Goal: Task Accomplishment & Management: Use online tool/utility

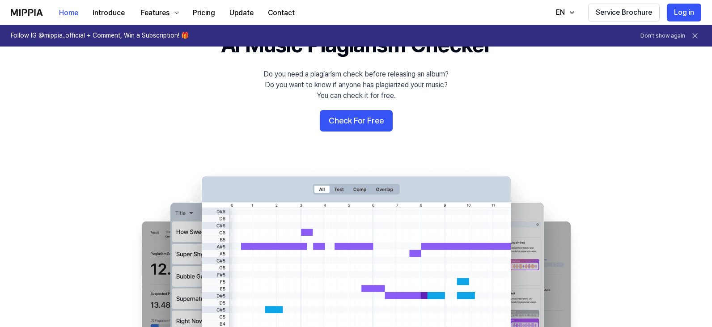
scroll to position [89, 0]
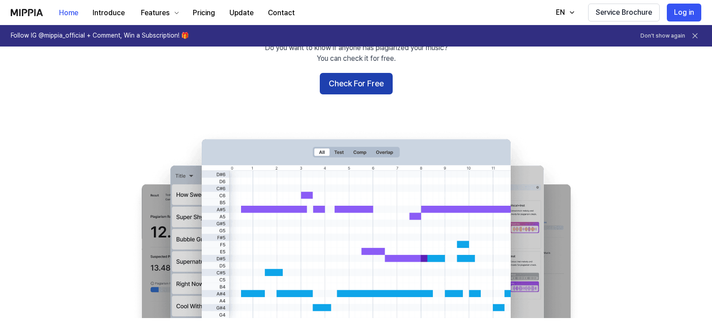
click at [355, 81] on button "Check For Free" at bounding box center [356, 83] width 73 height 21
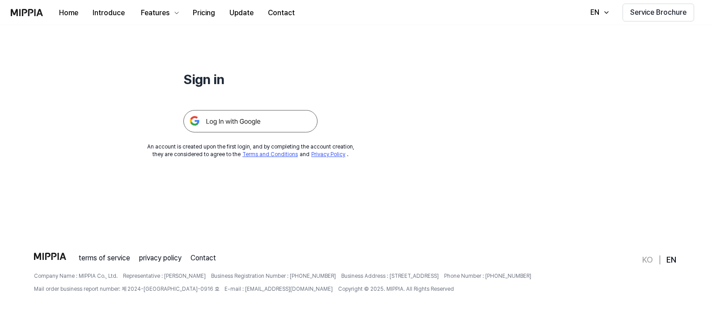
scroll to position [86, 0]
click at [275, 122] on img at bounding box center [250, 119] width 134 height 22
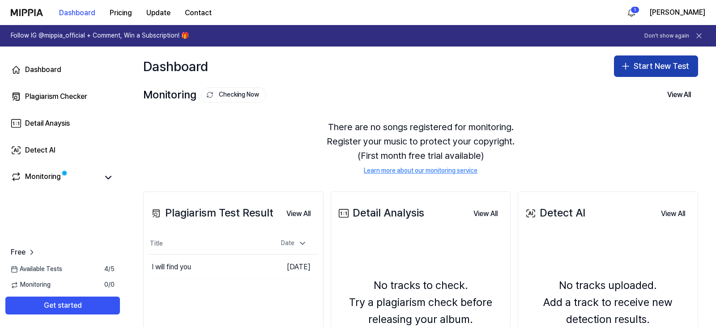
click at [630, 66] on button "Start New Test" at bounding box center [656, 65] width 84 height 21
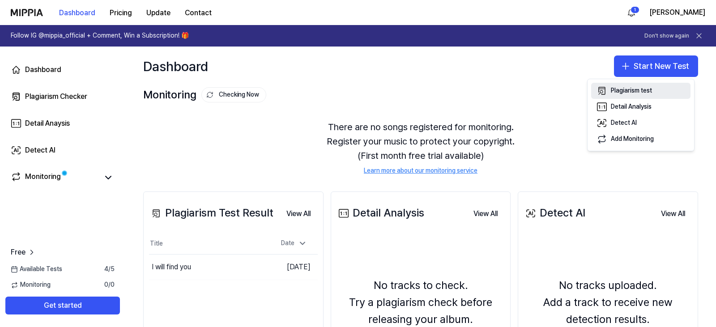
click at [611, 91] on div "Plagiarism test" at bounding box center [631, 90] width 41 height 9
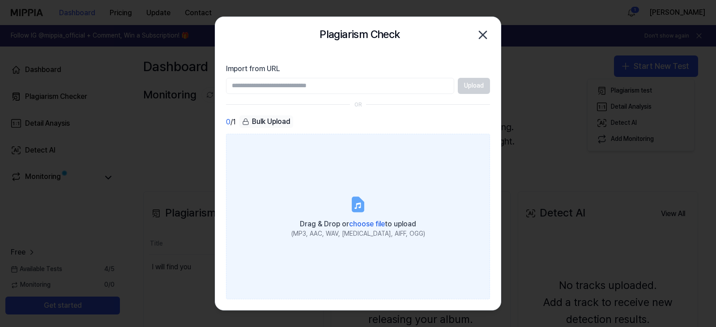
click at [363, 202] on icon at bounding box center [358, 204] width 11 height 14
click at [0, 0] on input "Drag & Drop or choose file to upload (MP3, AAC, WAV, FLAC, AIFF, OGG)" at bounding box center [0, 0] width 0 height 0
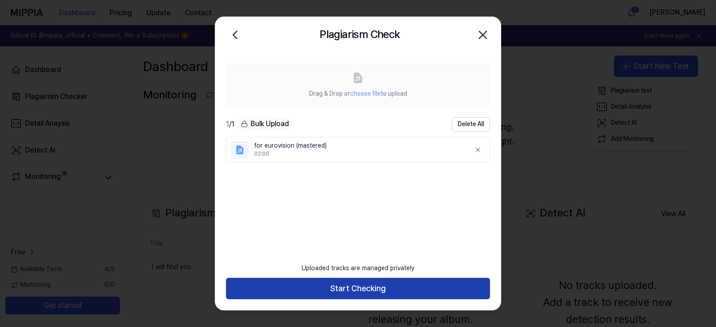
click at [336, 284] on button "Start Checking" at bounding box center [358, 288] width 264 height 21
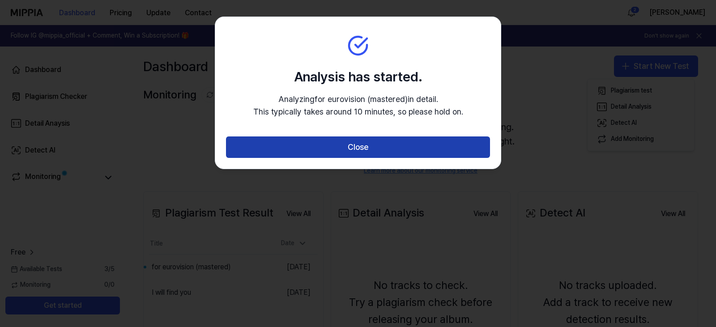
click at [263, 148] on button "Close" at bounding box center [358, 146] width 264 height 21
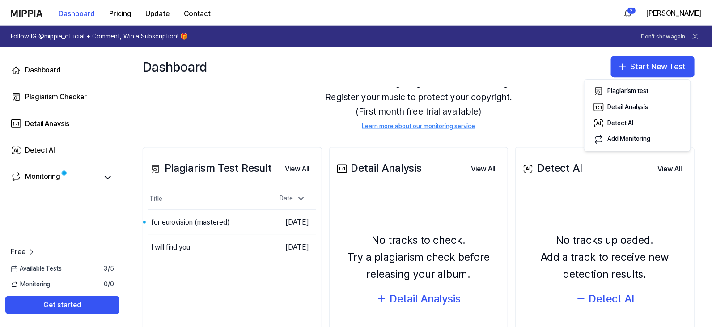
scroll to position [89, 0]
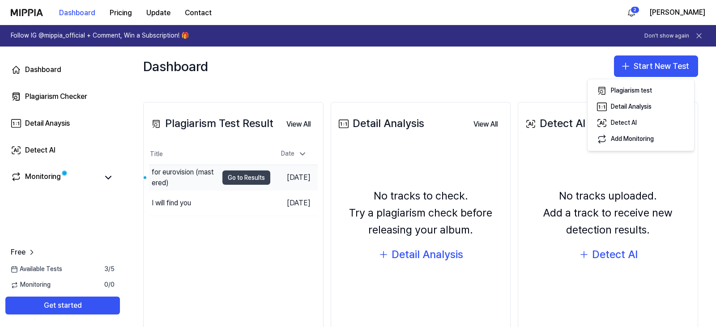
click at [230, 177] on button "Go to Results" at bounding box center [246, 177] width 48 height 14
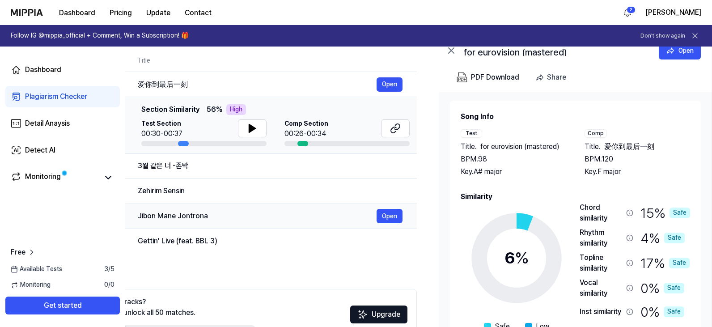
scroll to position [0, 117]
drag, startPoint x: 442, startPoint y: 260, endPoint x: 325, endPoint y: 228, distance: 121.6
click at [325, 228] on div "All Signature Topline Vocal Inst Unread All Signature Topline Vocal Inst Type P…" at bounding box center [223, 197] width 387 height 336
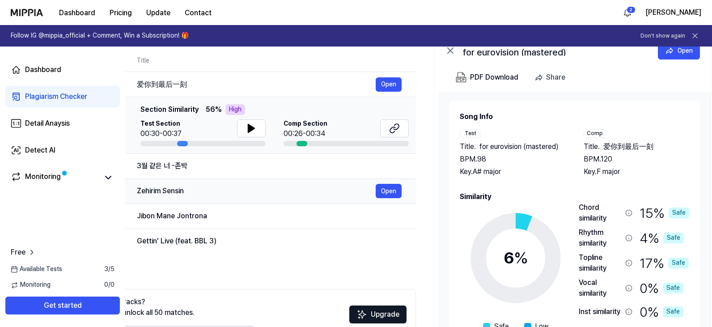
drag, startPoint x: 366, startPoint y: 225, endPoint x: 366, endPoint y: 187, distance: 38.0
click at [366, 187] on tbody "Signature 6 % Safe 爱你到最后一刻 Open Top Matching Top Matching Section Similarity 56…" at bounding box center [223, 163] width 387 height 182
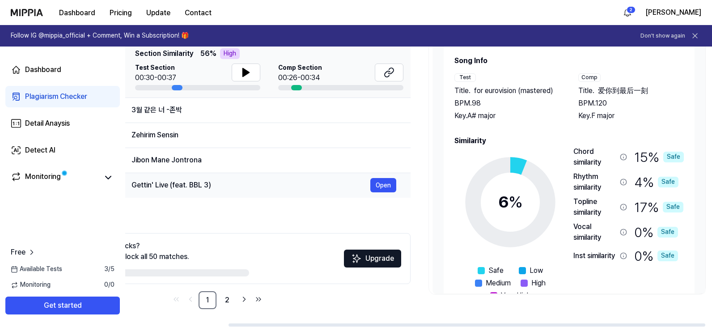
scroll to position [0, 134]
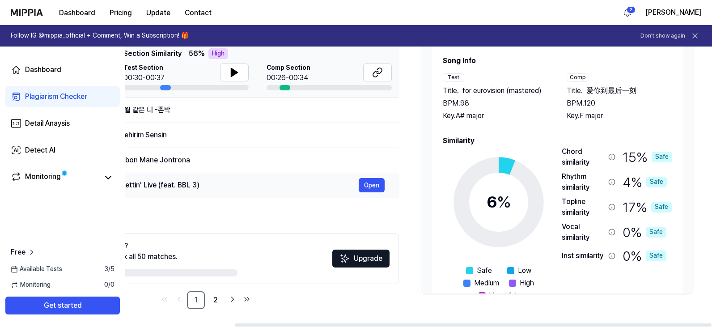
drag, startPoint x: 332, startPoint y: 207, endPoint x: 296, endPoint y: 175, distance: 48.5
click at [296, 175] on div "All Signature Topline Vocal Inst Unread All Signature Topline Vocal Inst Type P…" at bounding box center [206, 141] width 387 height 336
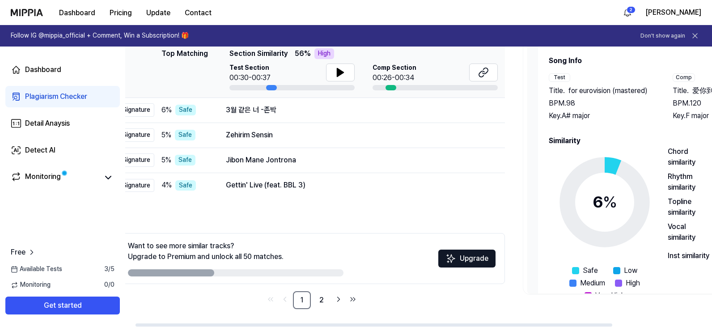
scroll to position [0, 12]
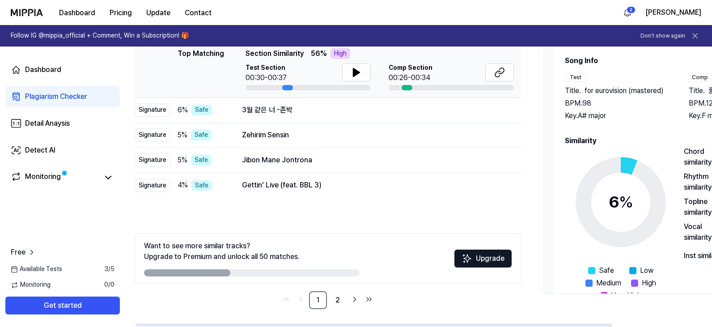
drag, startPoint x: 247, startPoint y: 221, endPoint x: 359, endPoint y: 203, distance: 113.7
click at [359, 203] on div "All Signature Topline Vocal Inst Unread All Signature Topline Vocal Inst Type P…" at bounding box center [328, 141] width 387 height 336
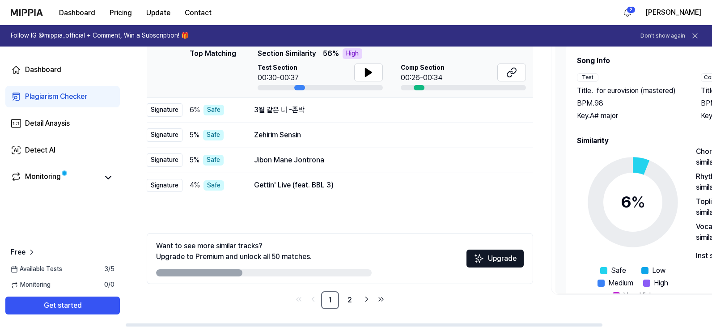
drag, startPoint x: 270, startPoint y: 224, endPoint x: 324, endPoint y: 220, distance: 53.4
click at [324, 220] on div "All Signature Topline Vocal Inst Unread All Signature Topline Vocal Inst Type P…" at bounding box center [340, 141] width 387 height 336
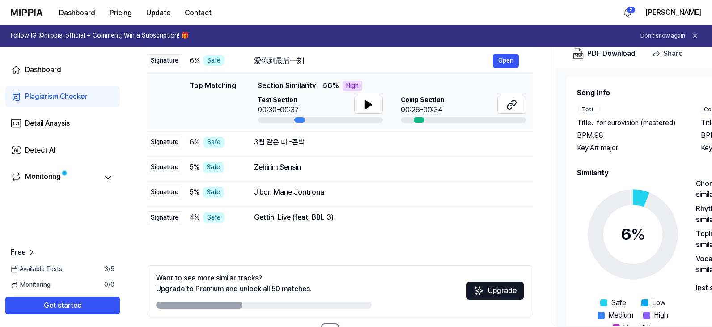
scroll to position [101, 0]
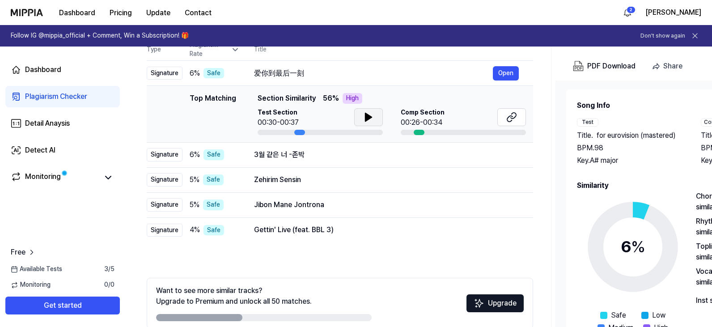
click at [374, 119] on button at bounding box center [368, 117] width 29 height 18
click at [372, 119] on icon at bounding box center [368, 117] width 11 height 11
click at [421, 132] on div at bounding box center [419, 132] width 11 height 5
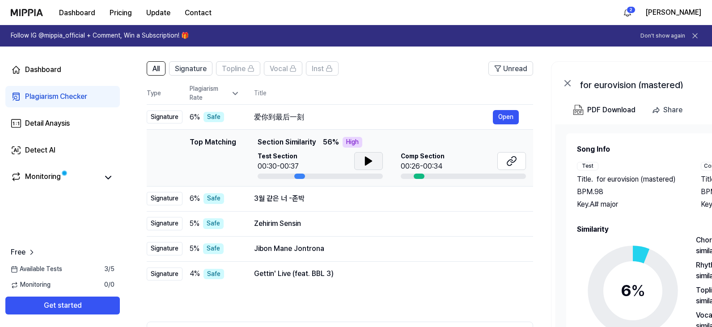
scroll to position [56, 0]
click at [506, 162] on button at bounding box center [512, 162] width 29 height 18
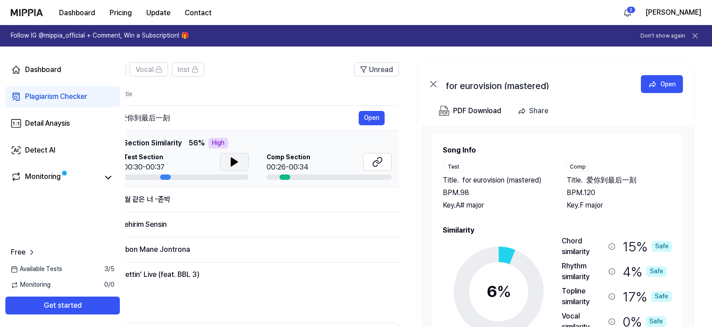
drag, startPoint x: 580, startPoint y: 259, endPoint x: 473, endPoint y: 243, distance: 108.6
click at [389, 234] on div "All Signature Topline Vocal Inst Unread All Signature Topline Vocal Inst Type P…" at bounding box center [351, 234] width 721 height 363
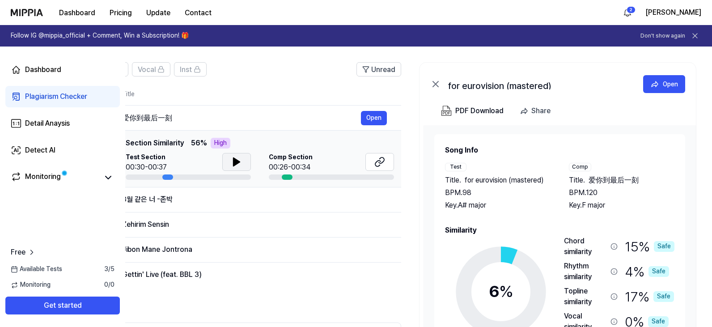
drag, startPoint x: 473, startPoint y: 243, endPoint x: 475, endPoint y: 211, distance: 31.4
click at [475, 211] on div "Song Info Test Title . for eurovision (mastered) BPM. 98 Key. A# major Comp Tit…" at bounding box center [560, 268] width 230 height 246
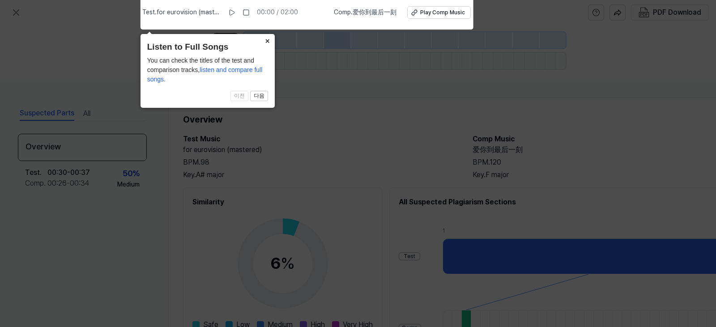
click at [506, 127] on icon at bounding box center [358, 162] width 716 height 332
